Goal: Task Accomplishment & Management: Complete application form

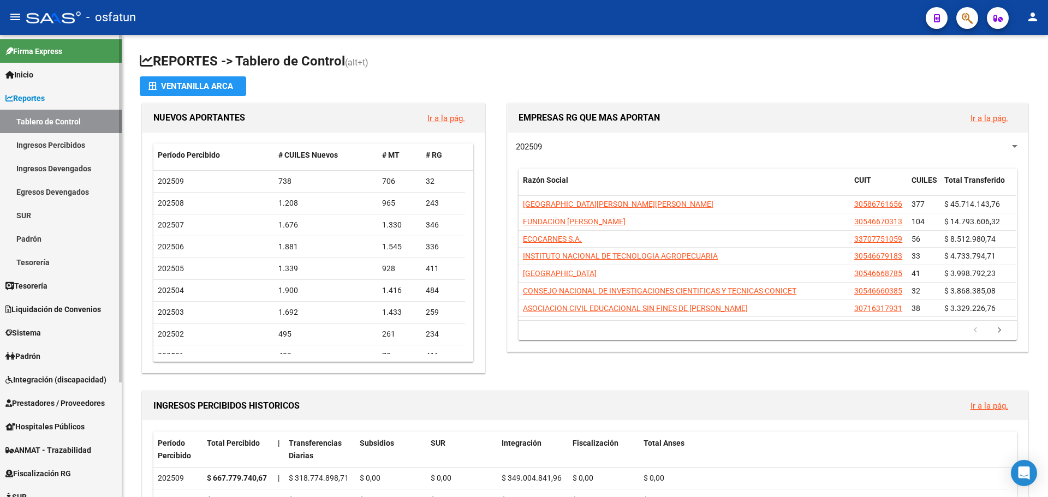
click at [46, 354] on link "Padrón" at bounding box center [61, 356] width 122 height 23
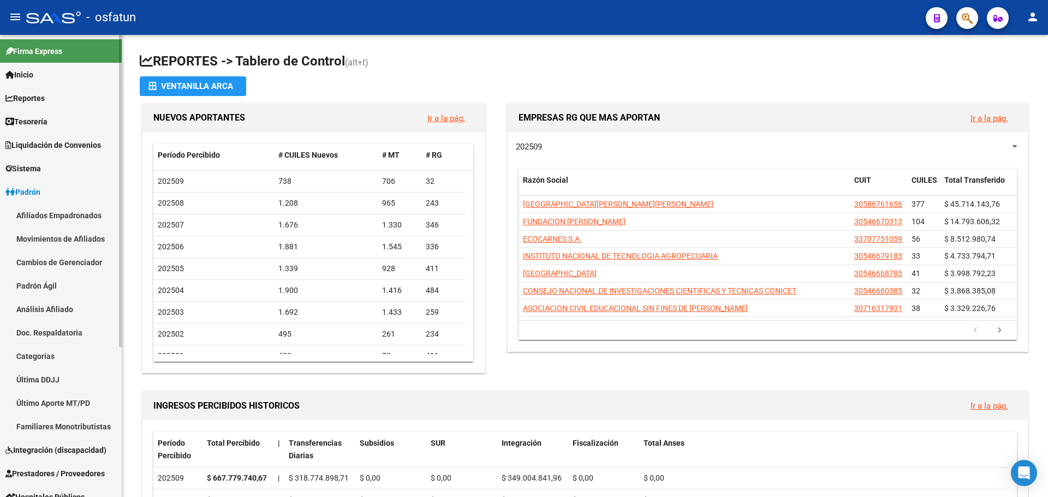
click at [79, 214] on link "Afiliados Empadronados" at bounding box center [61, 215] width 122 height 23
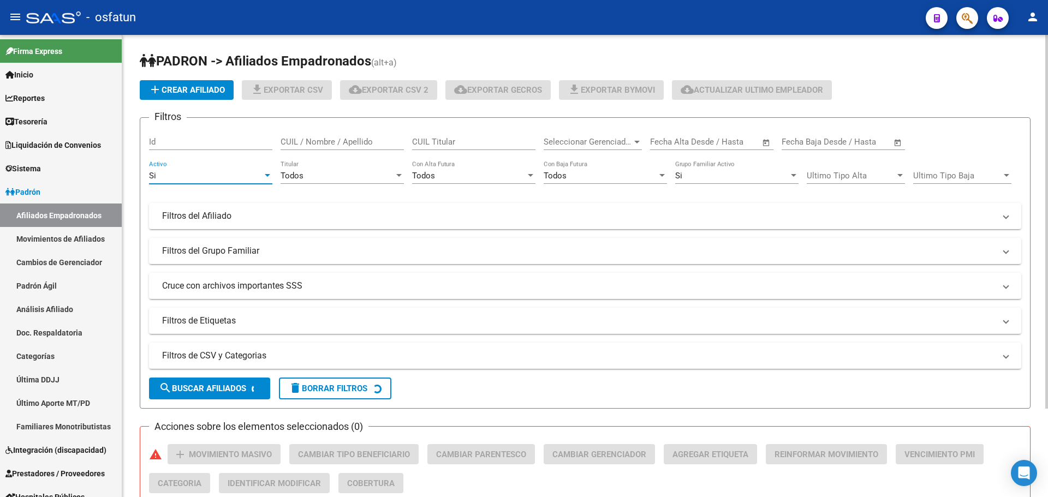
click at [250, 175] on div "Si" at bounding box center [206, 176] width 114 height 10
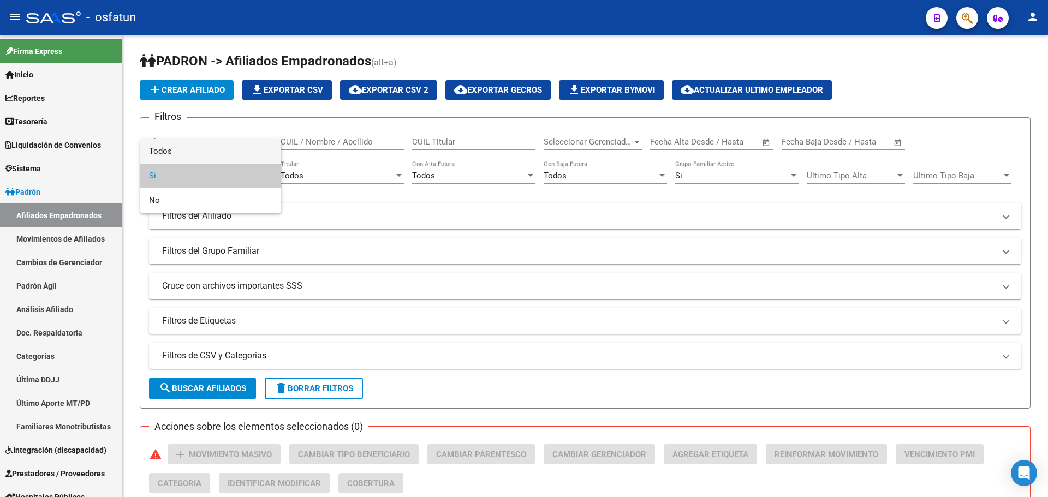
click at [248, 152] on span "Todos" at bounding box center [210, 151] width 123 height 25
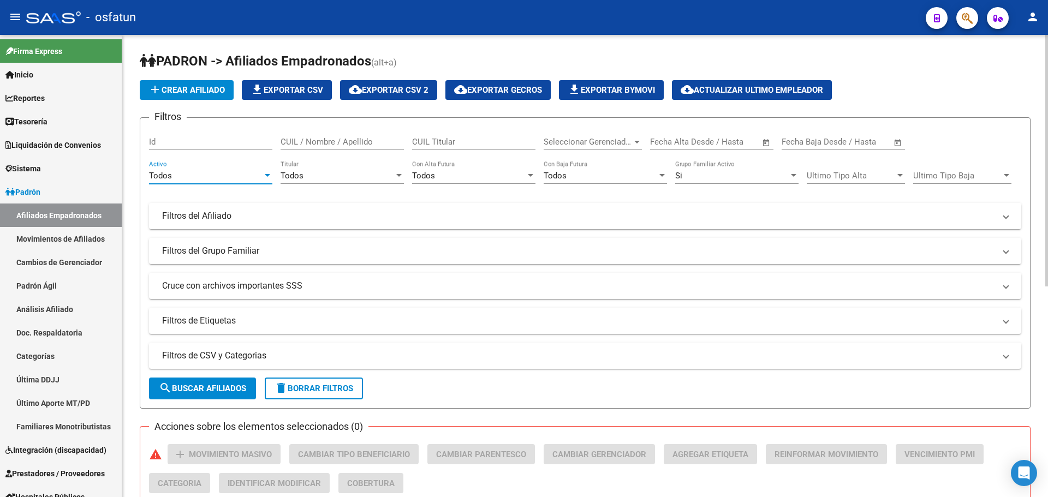
click at [728, 169] on div "Si Grupo Familiar Activo" at bounding box center [736, 172] width 123 height 23
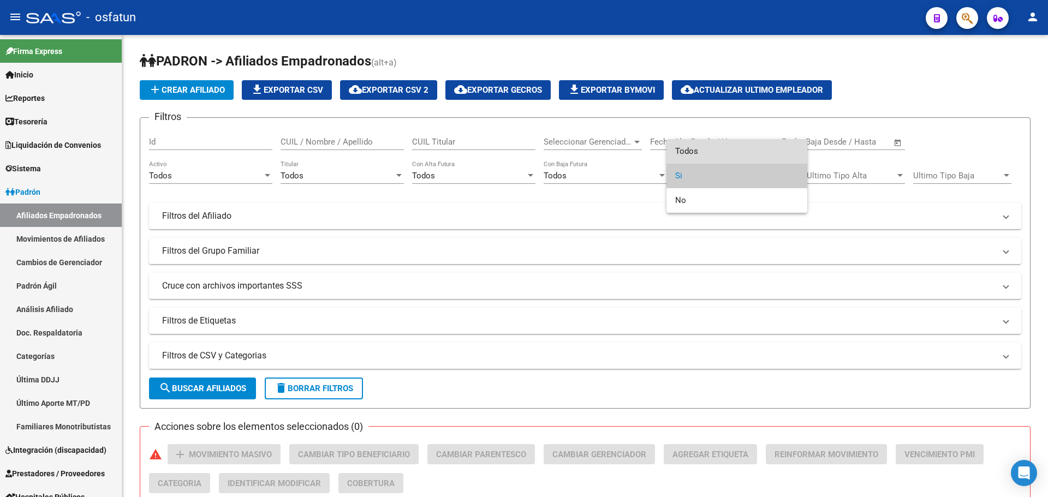
click at [712, 151] on span "Todos" at bounding box center [736, 151] width 123 height 25
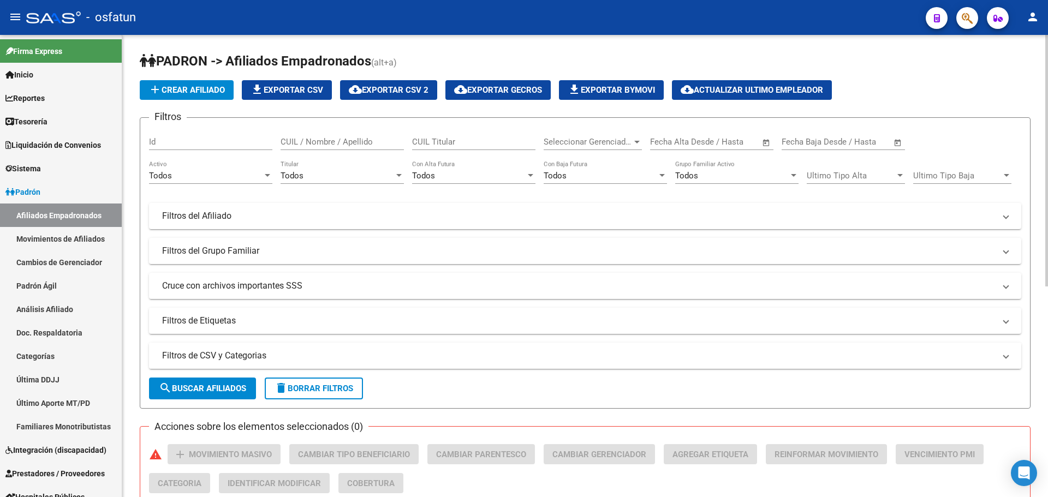
click at [263, 355] on mat-panel-title "Filtros de CSV y Categorias" at bounding box center [578, 356] width 833 height 12
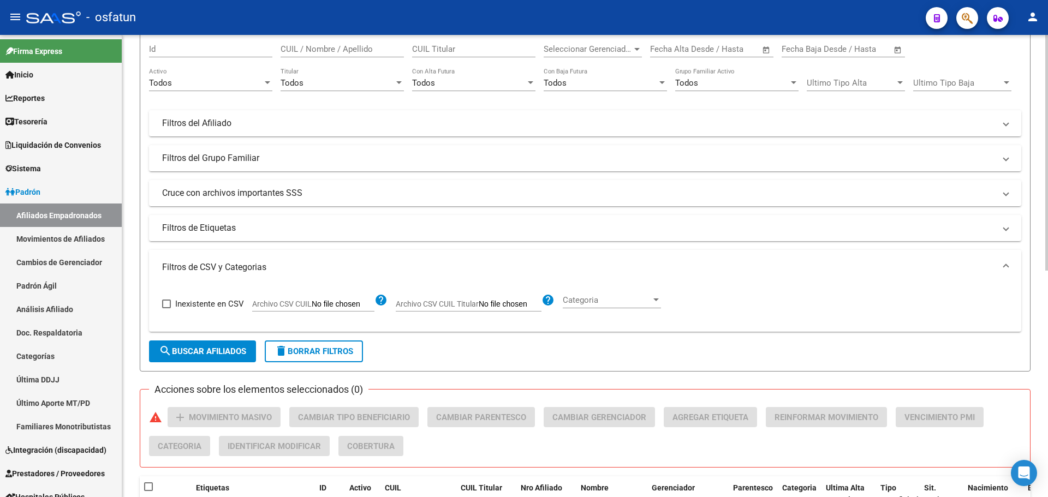
scroll to position [109, 0]
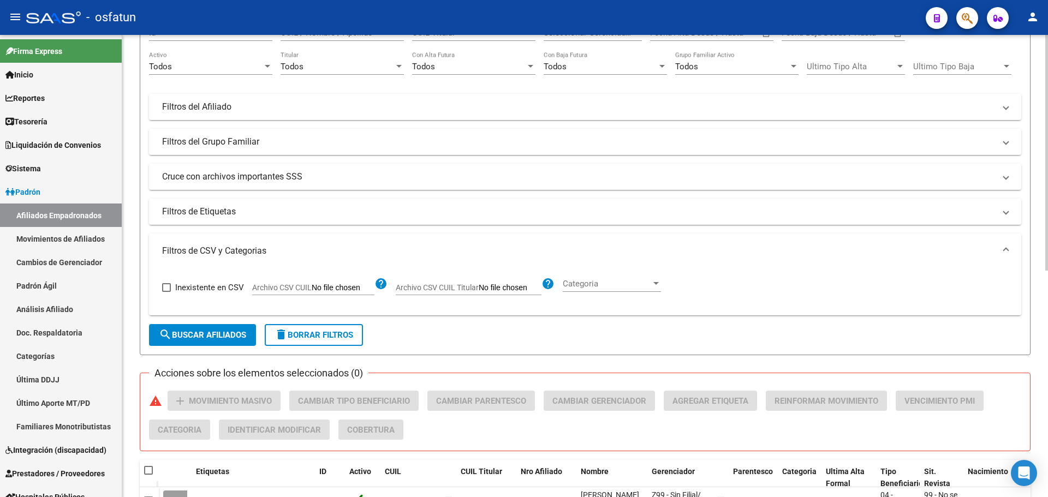
click at [360, 289] on input "Archivo CSV CUIL" at bounding box center [343, 288] width 63 height 10
click at [504, 288] on input "Archivo CSV CUIL Titular" at bounding box center [510, 288] width 63 height 10
type input "C:\fakepath\2509 [PERSON_NAME] Completo OSFATUN UNHURLINGHAM.xlsx"
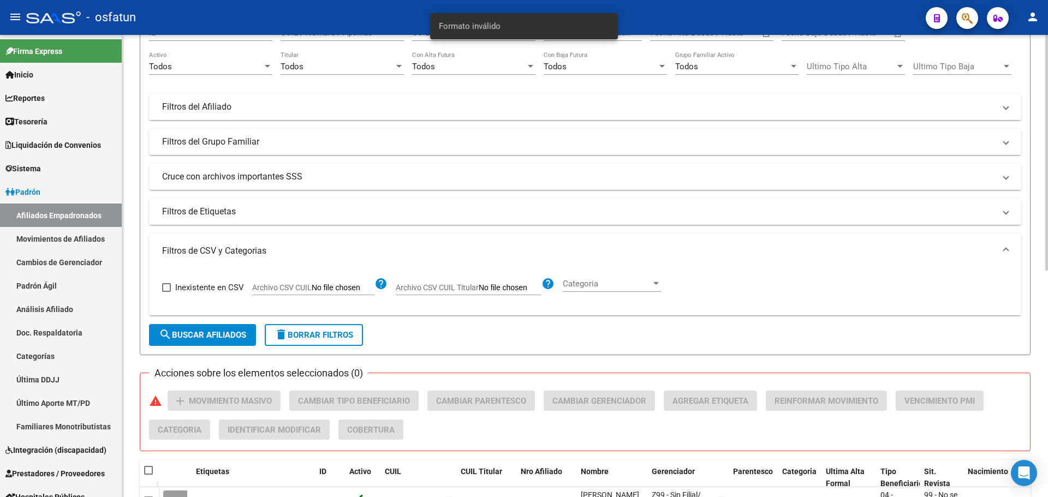
click at [503, 287] on input "Archivo CSV CUIL Titular" at bounding box center [510, 288] width 63 height 10
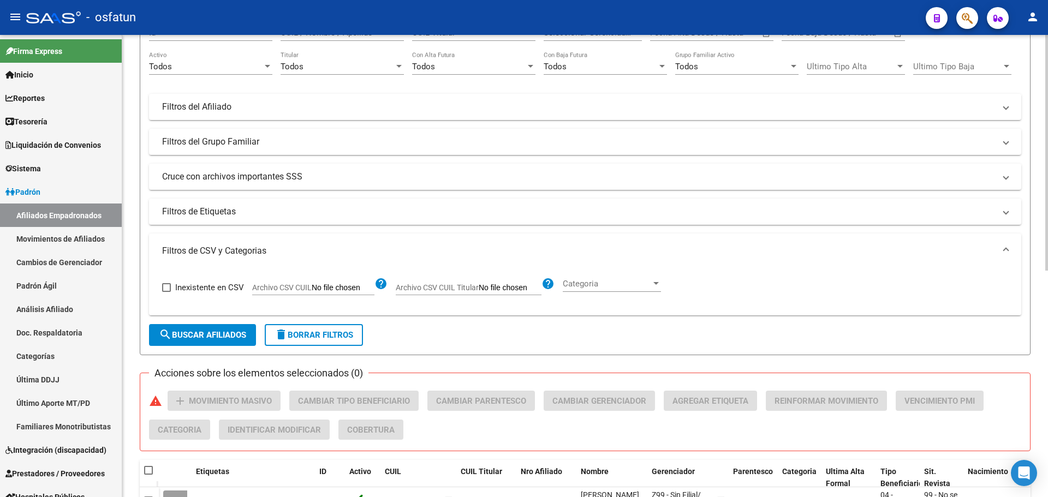
type input "C:\fakepath\Filtro.csv"
click at [205, 334] on span "search Buscar Afiliados" at bounding box center [202, 335] width 87 height 10
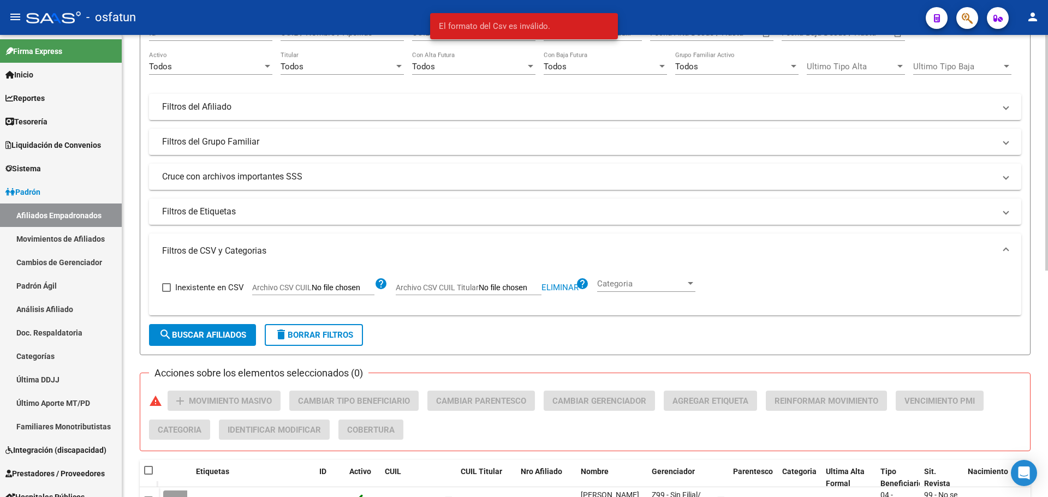
drag, startPoint x: 853, startPoint y: 293, endPoint x: 829, endPoint y: 293, distance: 23.5
click at [849, 293] on div "Inexistente en CSV Archivo CSV CUIL help Archivo CSV CUIL Titular Eliminar help…" at bounding box center [585, 288] width 846 height 38
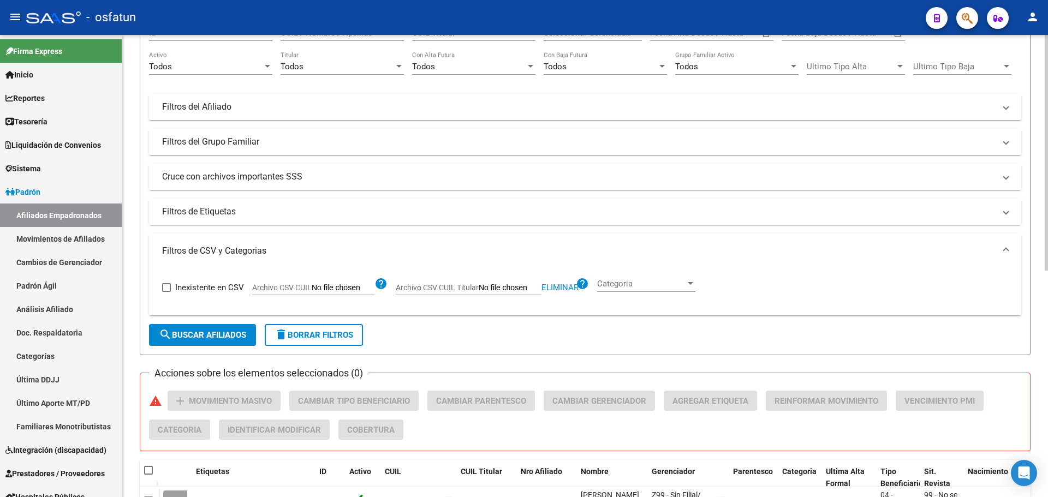
click at [552, 286] on span "Eliminar" at bounding box center [560, 288] width 37 height 10
click at [508, 286] on input "Archivo CSV CUIL Titular" at bounding box center [510, 288] width 63 height 10
type input "C:\fakepath\Filtro.csv"
click at [182, 329] on button "search Buscar Afiliados" at bounding box center [202, 335] width 107 height 22
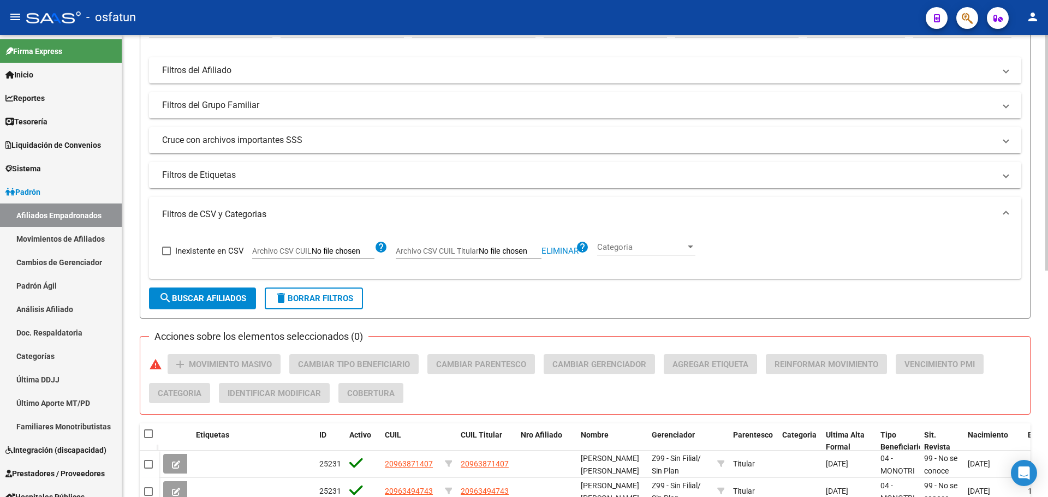
scroll to position [164, 0]
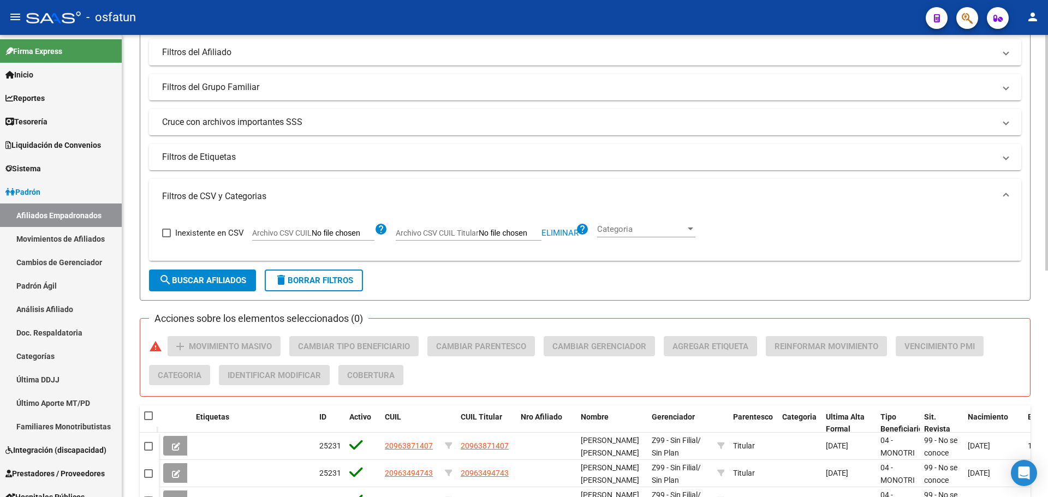
click at [792, 214] on div "Inexistente en CSV Archivo CSV CUIL help Archivo CSV CUIL Titular Eliminar help…" at bounding box center [585, 233] width 846 height 38
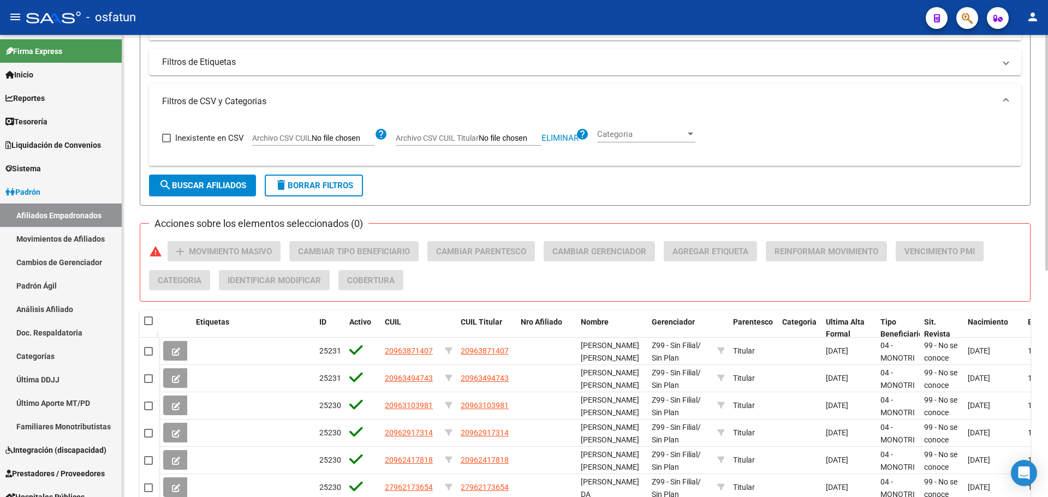
scroll to position [116, 0]
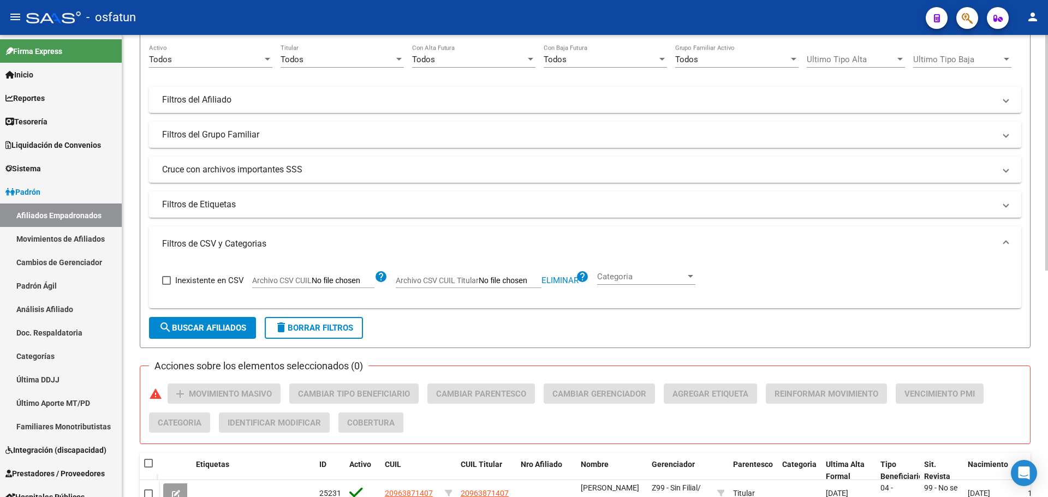
click at [226, 339] on button "search Buscar Afiliados" at bounding box center [202, 328] width 107 height 22
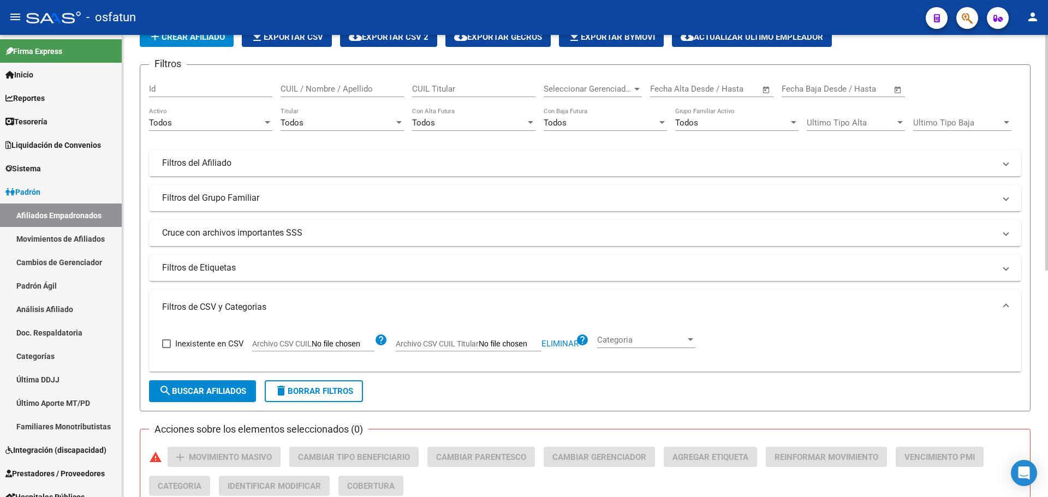
scroll to position [0, 0]
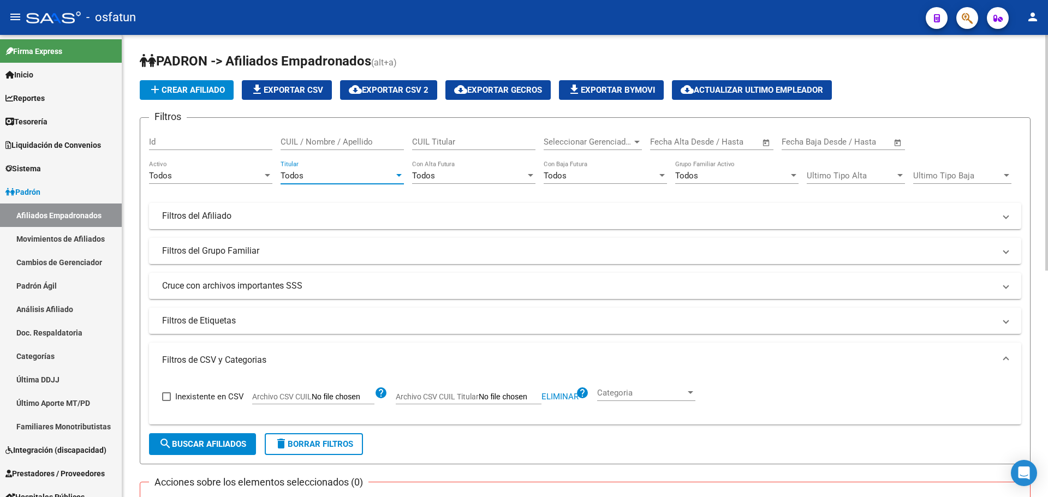
click at [334, 178] on div "Todos" at bounding box center [338, 176] width 114 height 10
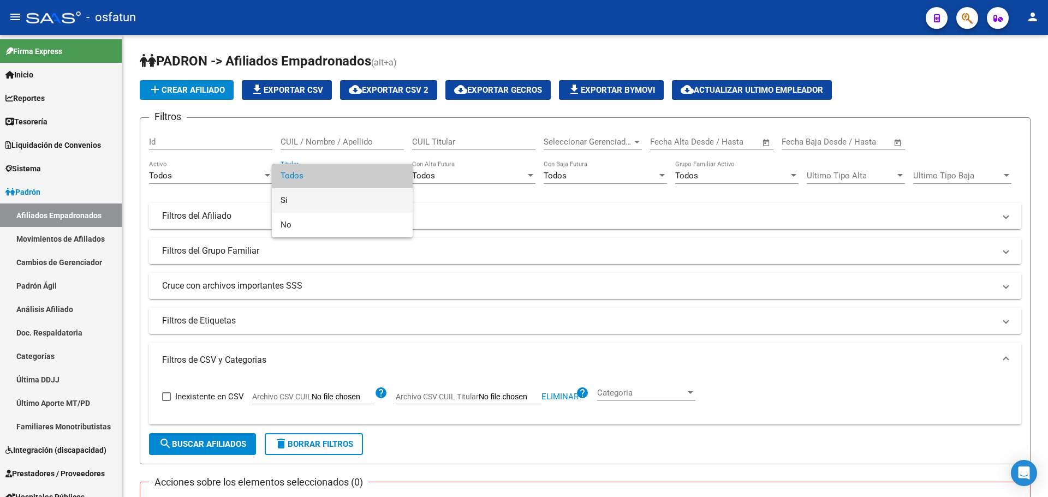
click at [311, 200] on span "Si" at bounding box center [342, 200] width 123 height 25
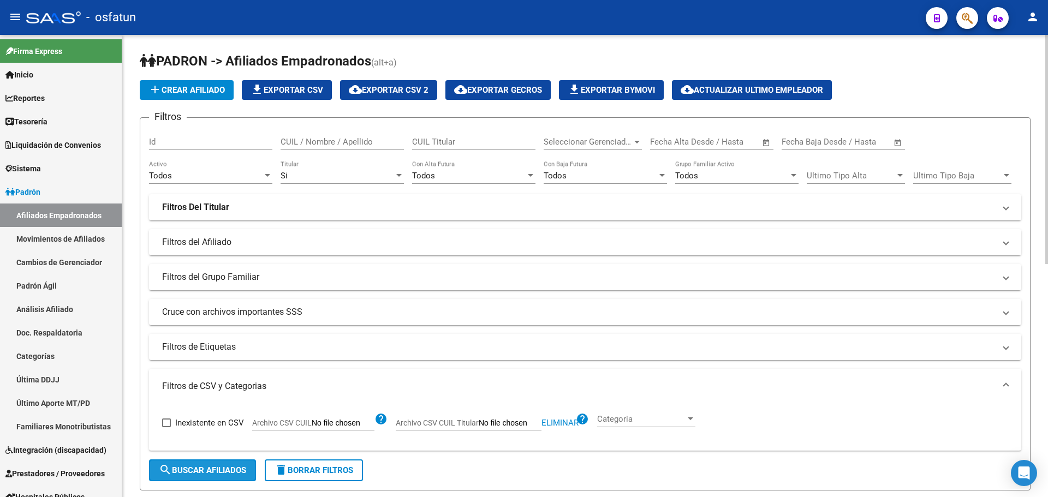
drag, startPoint x: 223, startPoint y: 473, endPoint x: 305, endPoint y: 446, distance: 86.5
click at [226, 472] on span "search Buscar Afiliados" at bounding box center [202, 471] width 87 height 10
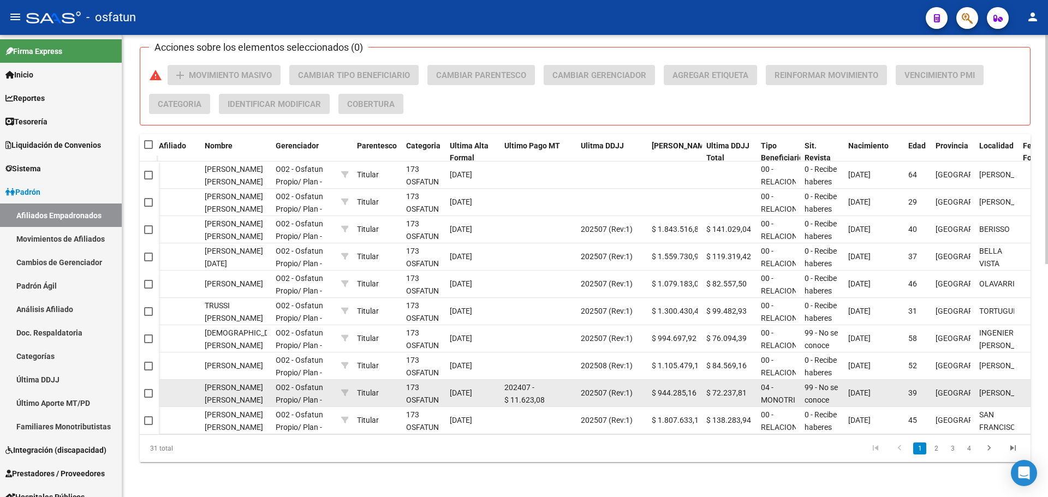
scroll to position [0, 379]
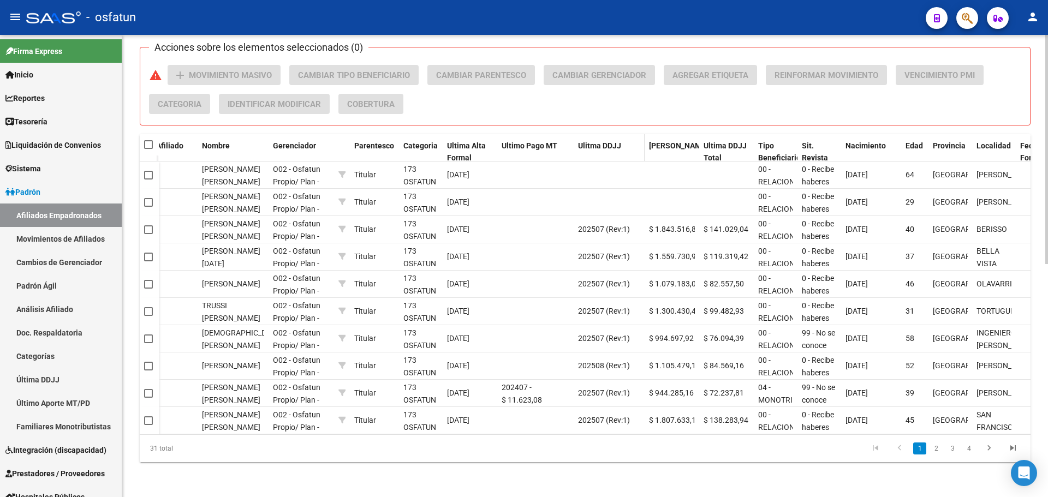
click at [606, 141] on span "Ulitma DDJJ" at bounding box center [599, 145] width 43 height 9
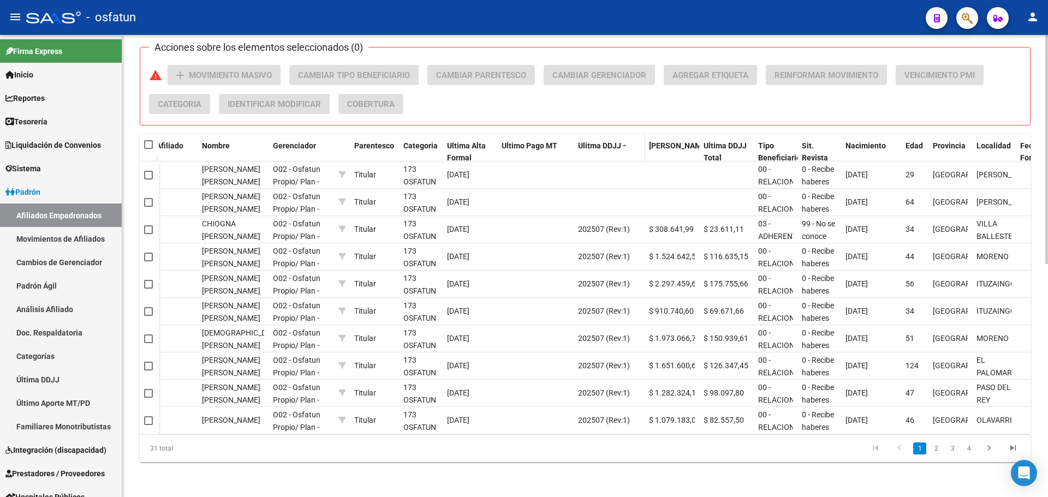
click at [606, 141] on span "Ulitma DDJJ" at bounding box center [599, 145] width 43 height 9
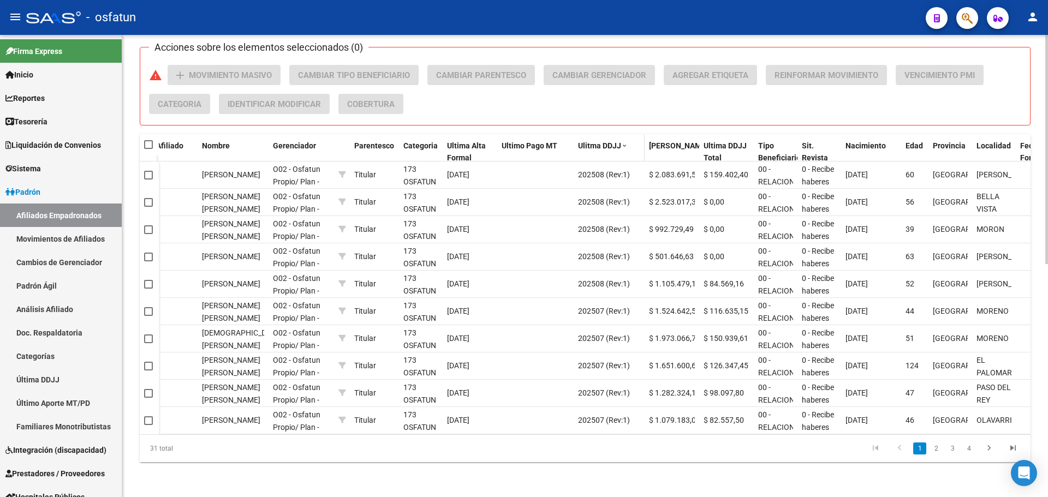
click at [607, 141] on span "Ulitma DDJJ" at bounding box center [599, 145] width 43 height 9
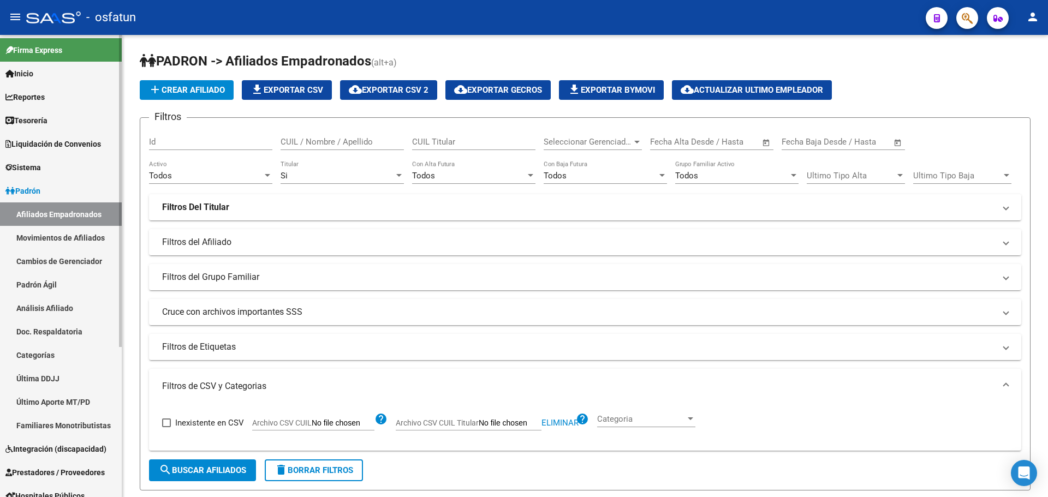
scroll to position [0, 0]
click at [187, 90] on span "add Crear Afiliado" at bounding box center [187, 90] width 76 height 10
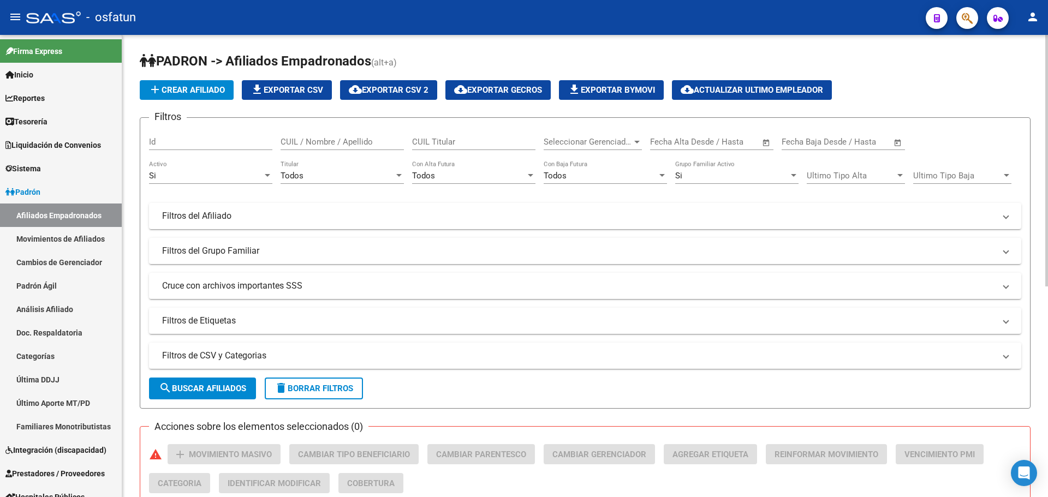
click at [242, 183] on div "Si Activo" at bounding box center [210, 172] width 123 height 23
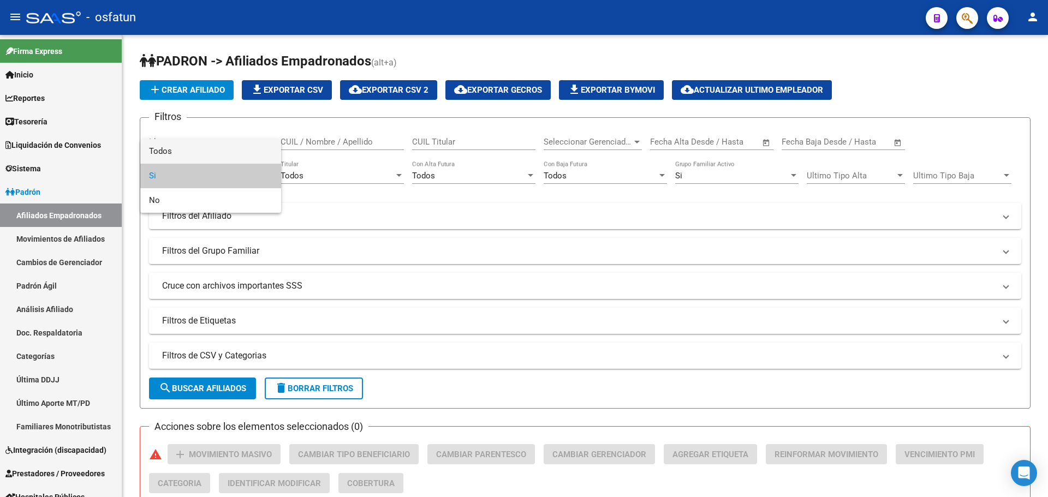
click at [234, 149] on span "Todos" at bounding box center [210, 151] width 123 height 25
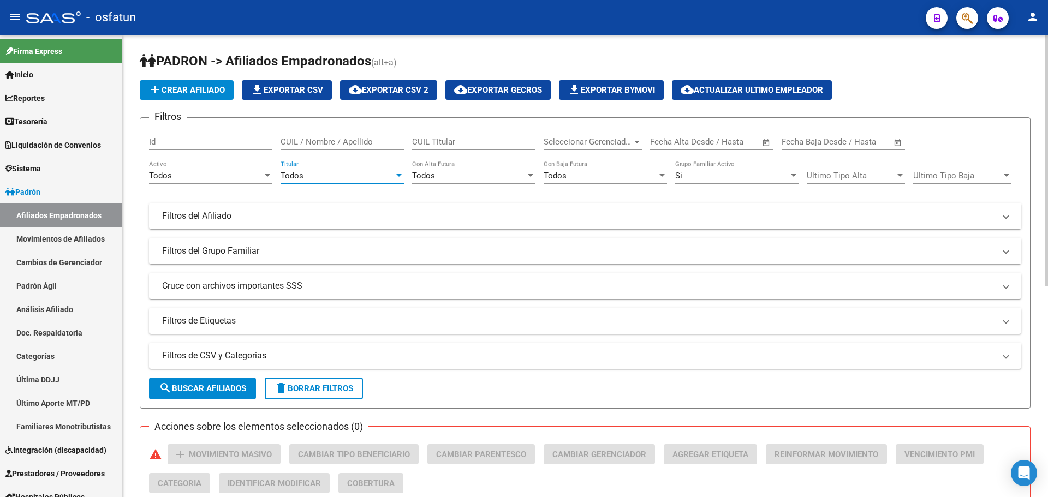
click at [346, 176] on div "Todos" at bounding box center [338, 176] width 114 height 10
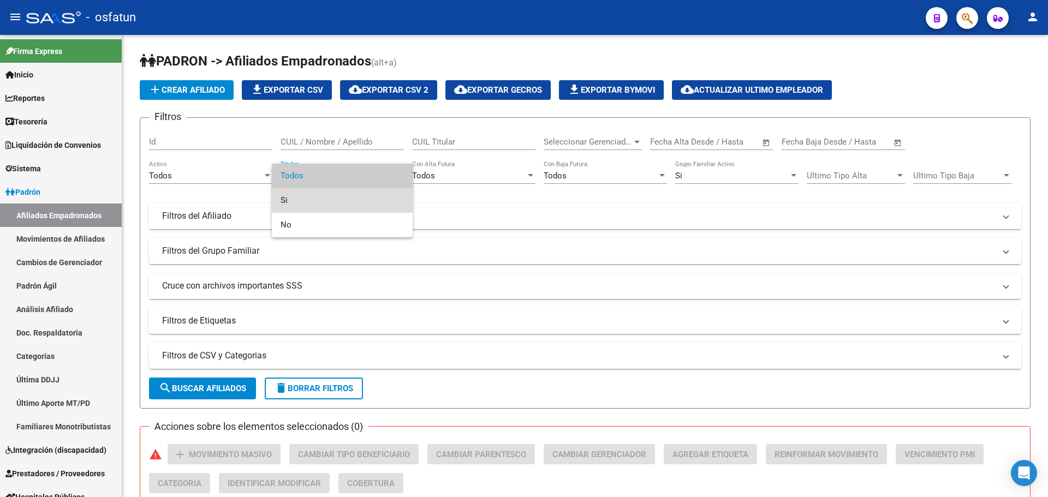
click at [311, 201] on span "Si" at bounding box center [342, 200] width 123 height 25
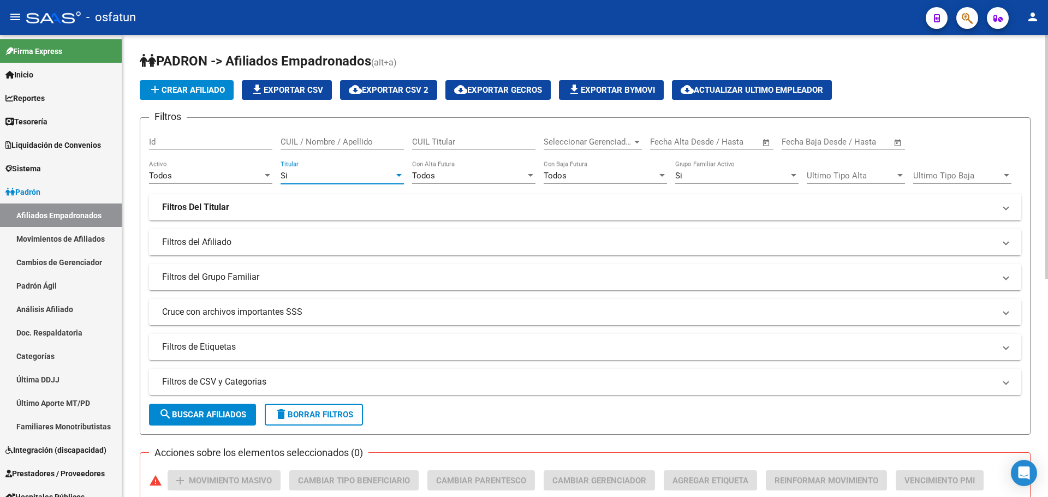
click at [699, 175] on div "Si" at bounding box center [732, 176] width 114 height 10
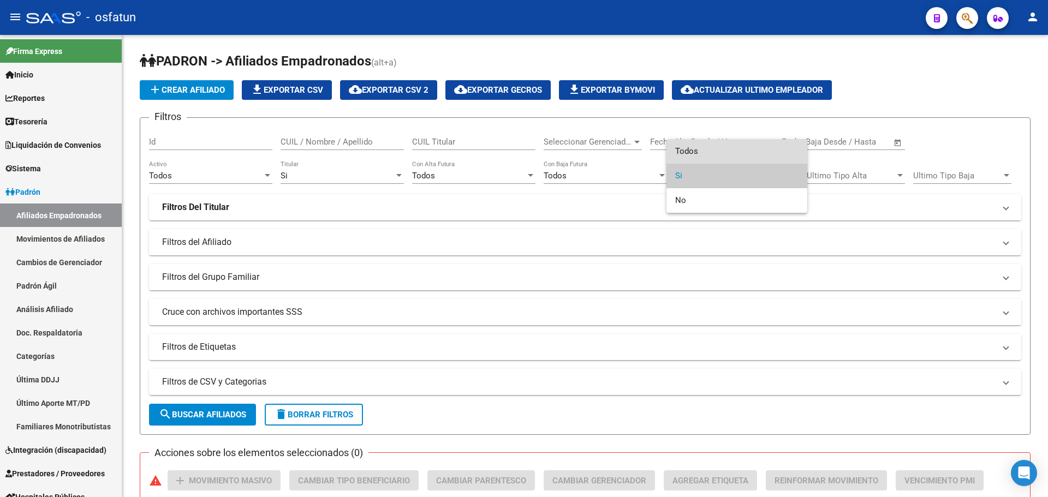
drag, startPoint x: 698, startPoint y: 146, endPoint x: 636, endPoint y: 192, distance: 77.8
click at [698, 146] on span "Todos" at bounding box center [736, 151] width 123 height 25
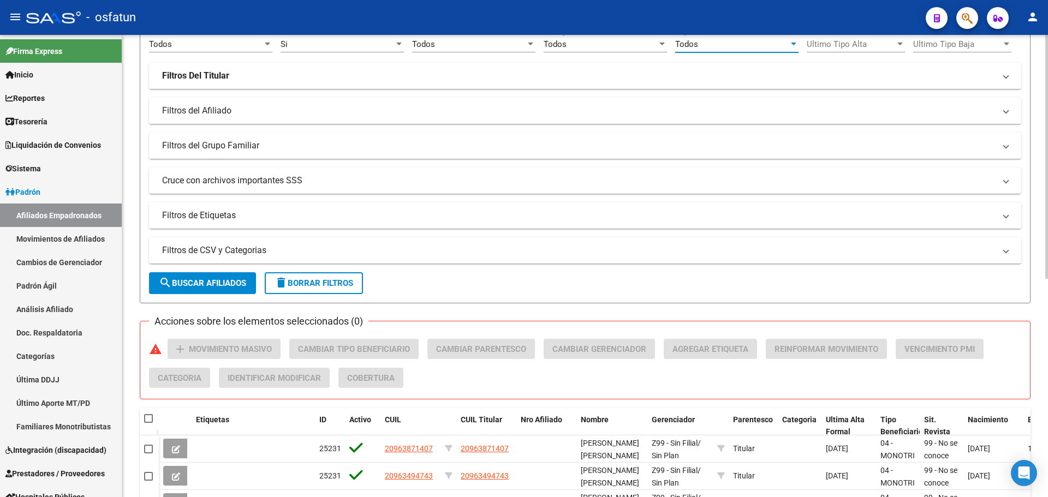
scroll to position [164, 0]
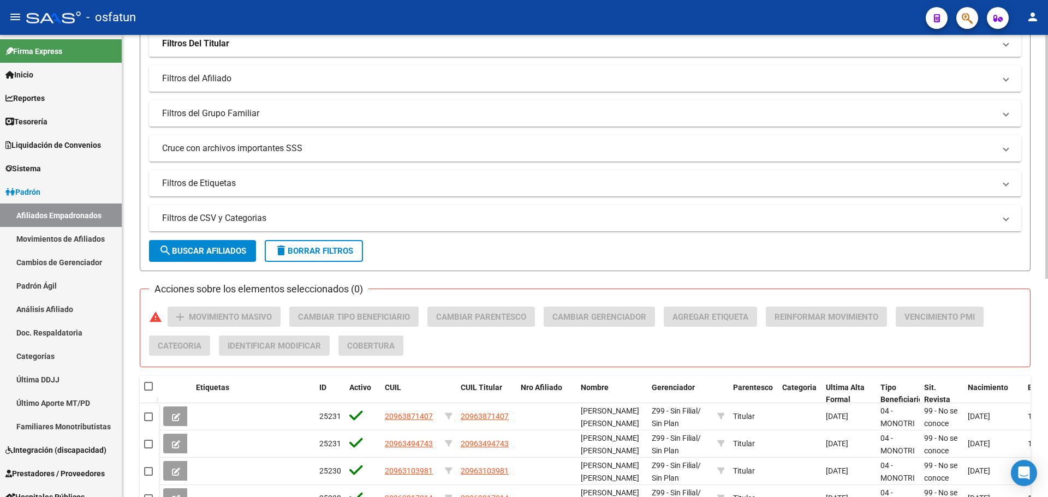
click at [214, 216] on mat-panel-title "Filtros de CSV y Categorias" at bounding box center [578, 218] width 833 height 12
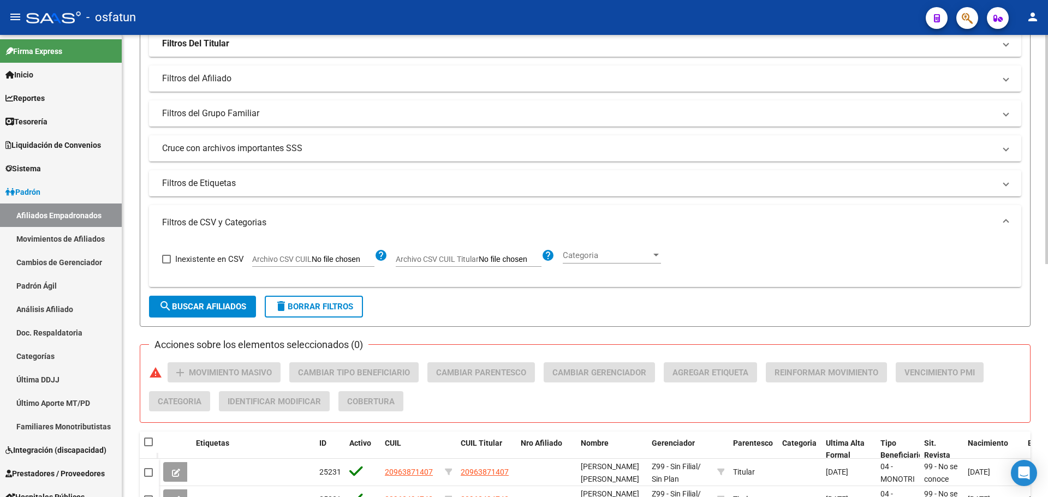
click at [498, 263] on input "Archivo CSV CUIL Titular" at bounding box center [510, 260] width 63 height 10
type input "C:\fakepath\Filtro.csv"
click at [208, 317] on button "search Buscar Afiliados" at bounding box center [202, 307] width 107 height 22
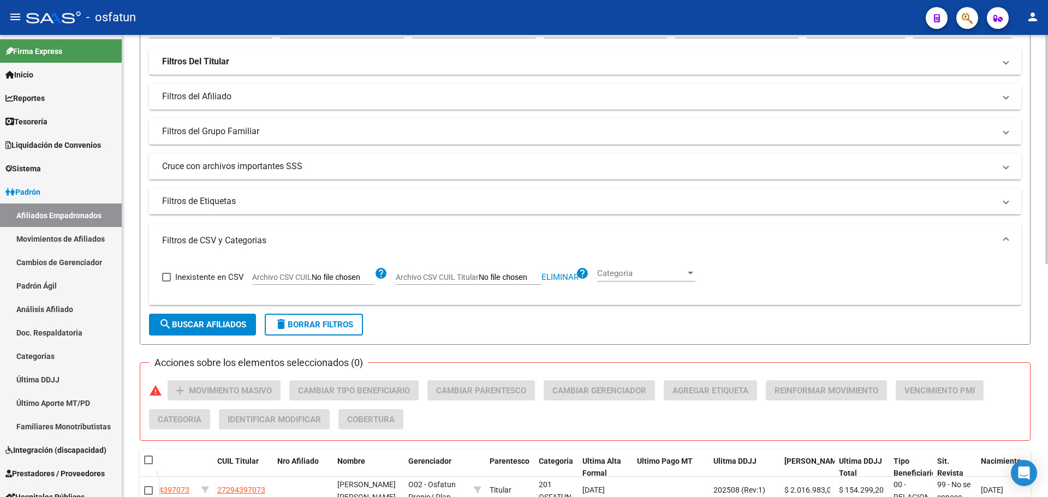
scroll to position [470, 0]
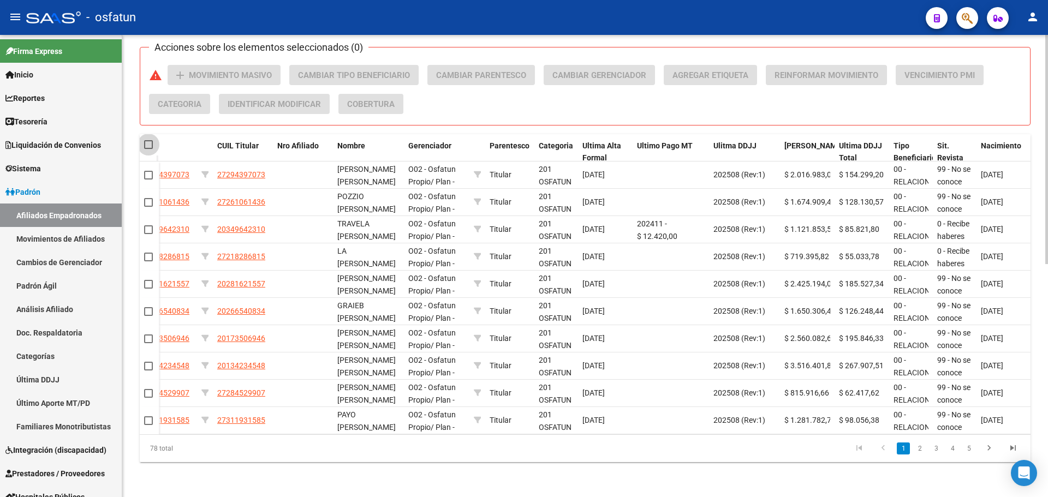
click at [149, 140] on span at bounding box center [148, 144] width 9 height 9
click at [149, 149] on input "checkbox" at bounding box center [148, 149] width 1 height 1
checkbox input "true"
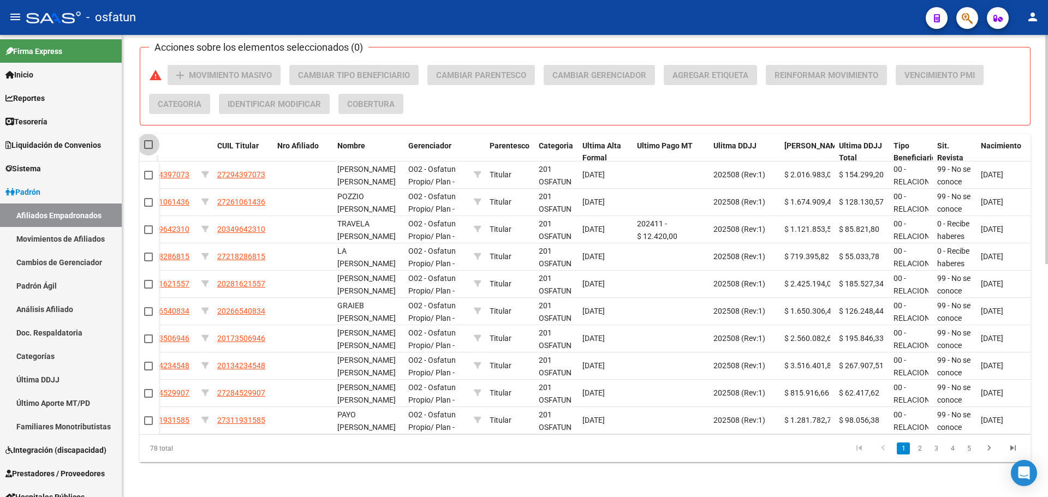
checkbox input "true"
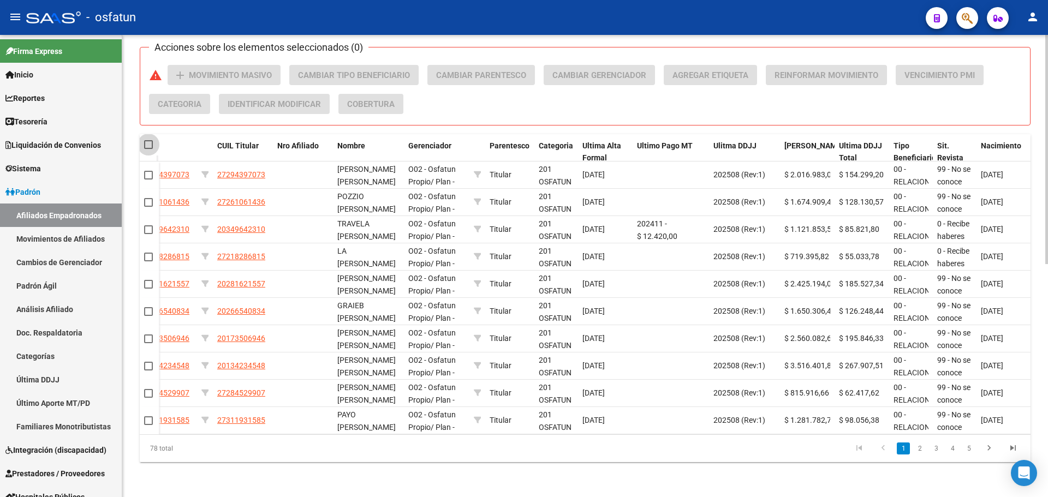
checkbox input "true"
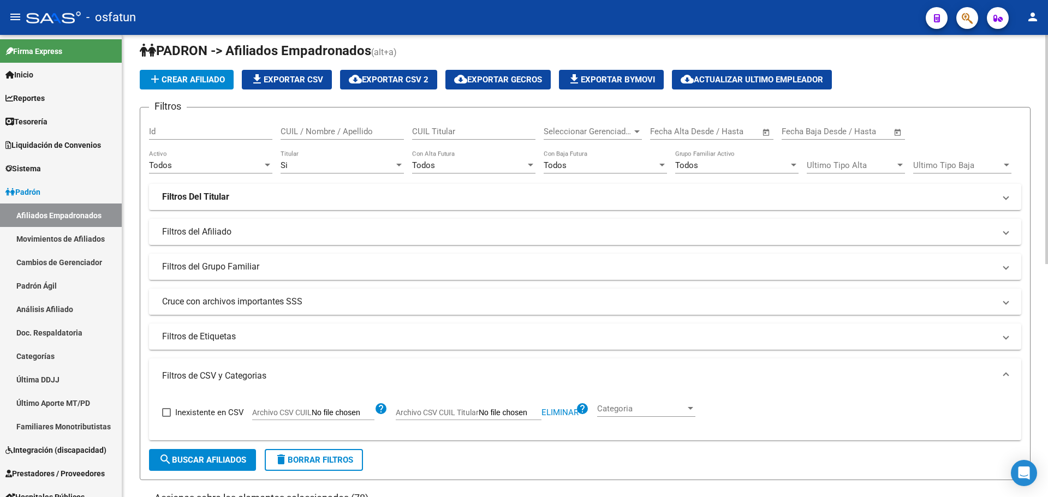
scroll to position [0, 0]
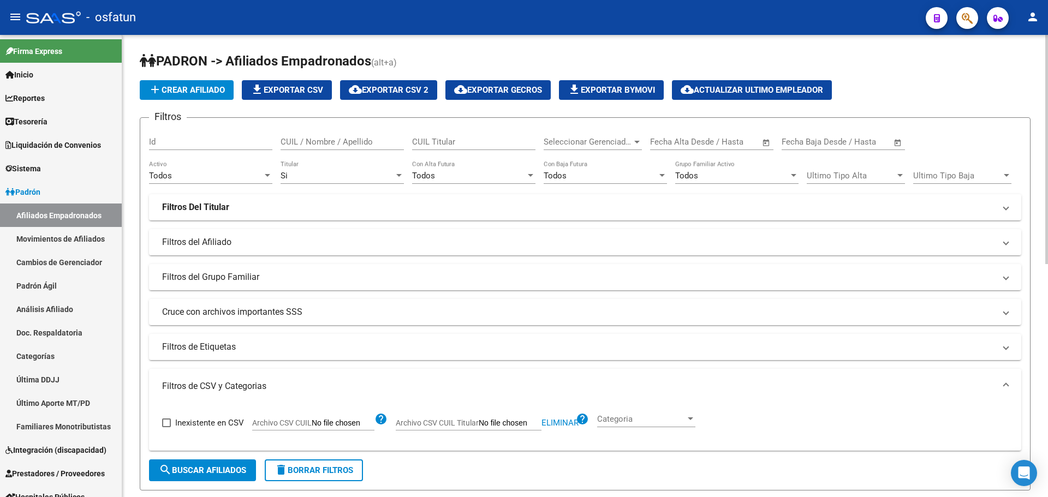
click at [396, 91] on span "cloud_download Exportar CSV 2" at bounding box center [389, 90] width 80 height 10
drag, startPoint x: 807, startPoint y: 425, endPoint x: 819, endPoint y: 414, distance: 16.6
click at [810, 422] on div "Inexistente en CSV Archivo CSV CUIL help Archivo CSV CUIL Titular Eliminar help…" at bounding box center [585, 423] width 846 height 38
click at [892, 410] on div "Inexistente en CSV Archivo CSV CUIL help Archivo CSV CUIL Titular Eliminar help…" at bounding box center [585, 423] width 846 height 38
